Goal: Find specific page/section: Find specific page/section

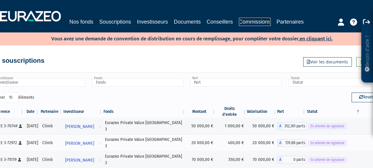
click at [251, 22] on link "Commissions" at bounding box center [255, 22] width 32 height 8
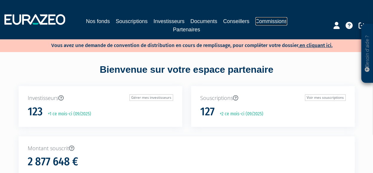
click at [258, 22] on link "Commissions" at bounding box center [271, 21] width 32 height 8
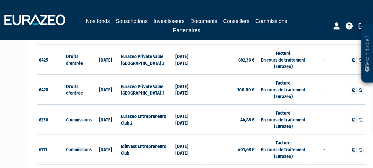
scroll to position [88, 0]
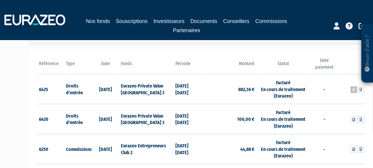
click at [356, 89] on link at bounding box center [354, 89] width 6 height 6
click at [358, 87] on link at bounding box center [361, 89] width 6 height 6
click at [355, 119] on link at bounding box center [354, 120] width 6 height 6
click at [361, 118] on icon at bounding box center [361, 120] width 3 height 4
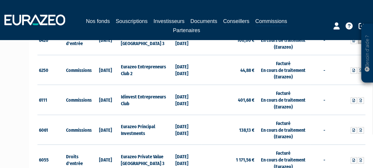
scroll to position [177, 0]
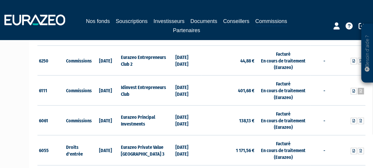
click at [362, 90] on icon at bounding box center [361, 91] width 3 height 4
click at [354, 90] on icon at bounding box center [354, 91] width 3 height 4
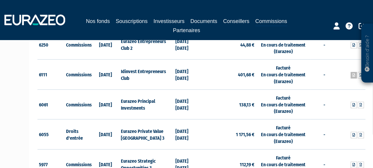
scroll to position [206, 0]
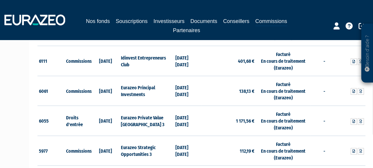
click at [330, 98] on td "-" at bounding box center [324, 91] width 27 height 30
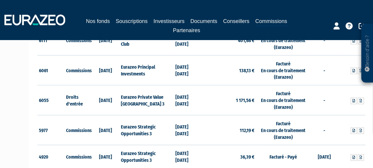
scroll to position [236, 0]
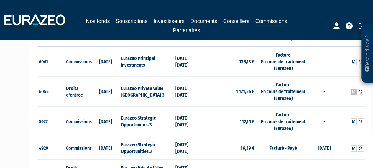
click at [353, 90] on icon at bounding box center [354, 92] width 3 height 4
click at [362, 91] on icon at bounding box center [361, 92] width 3 height 4
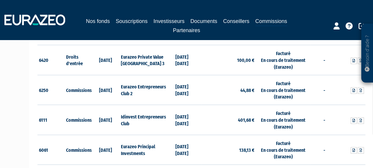
scroll to position [118, 0]
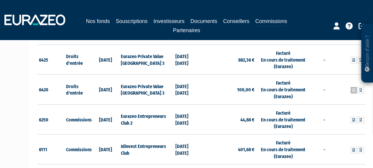
click at [352, 89] on link at bounding box center [354, 90] width 6 height 6
click at [359, 89] on link at bounding box center [361, 90] width 6 height 6
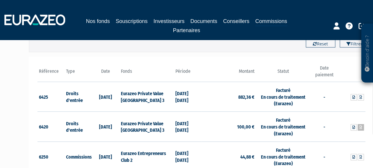
scroll to position [59, 0]
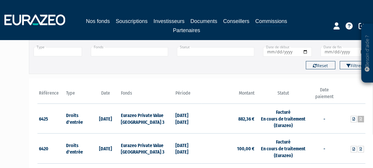
click at [360, 118] on icon at bounding box center [361, 119] width 3 height 4
